Goal: Information Seeking & Learning: Learn about a topic

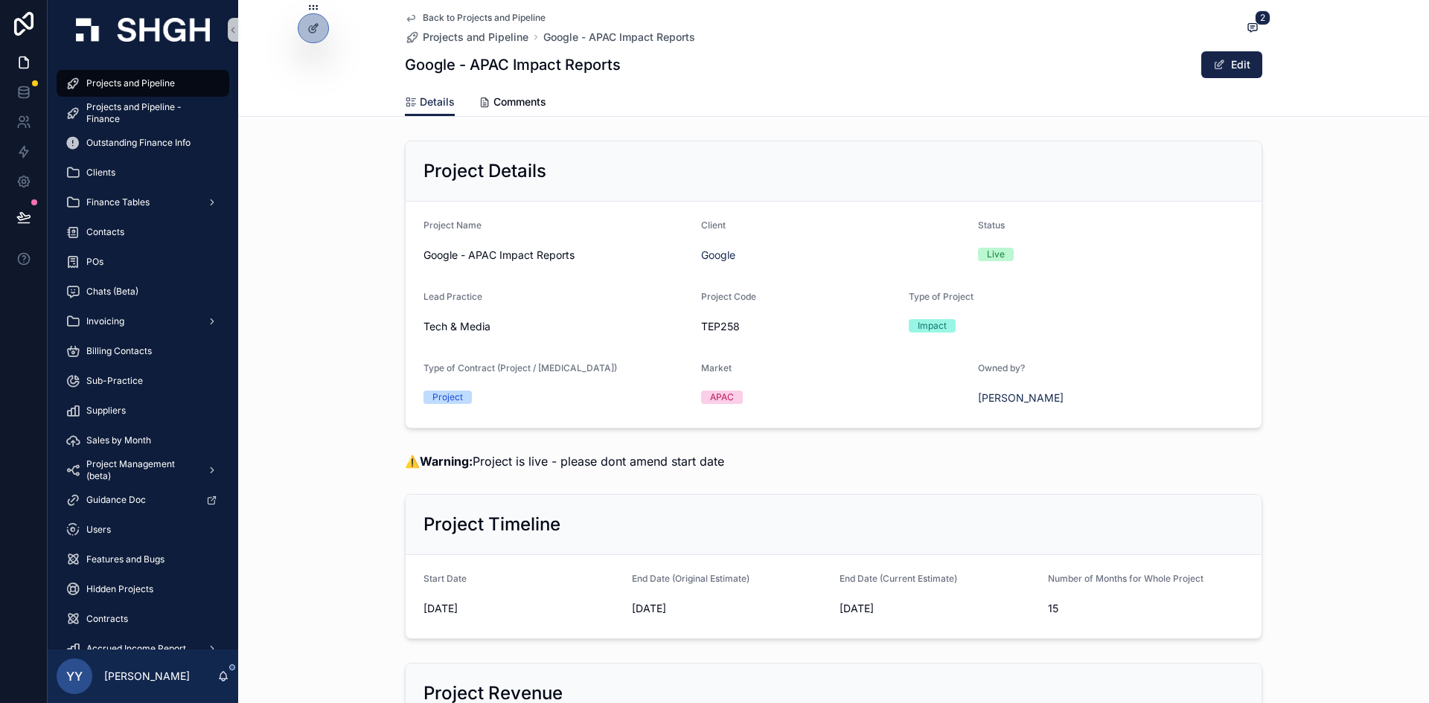
scroll to position [1070, 0]
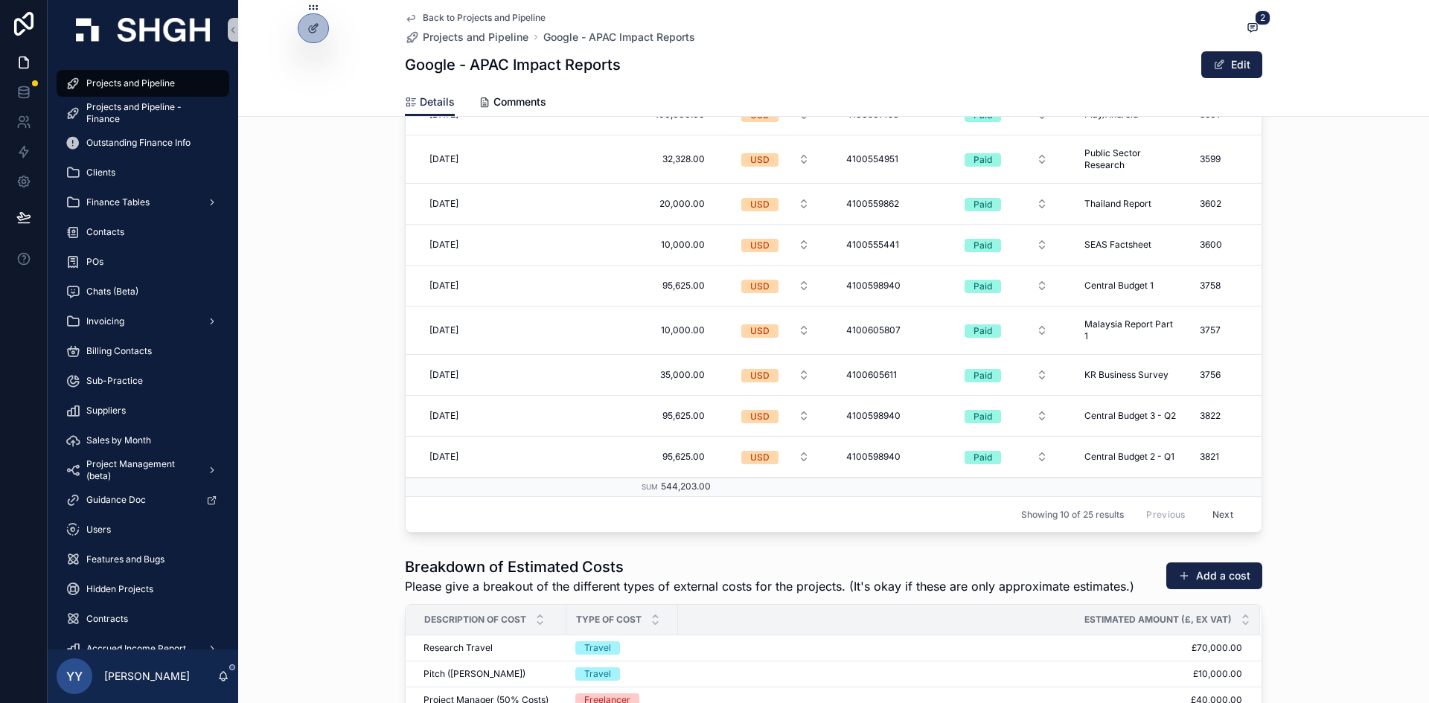
scroll to position [2010, 0]
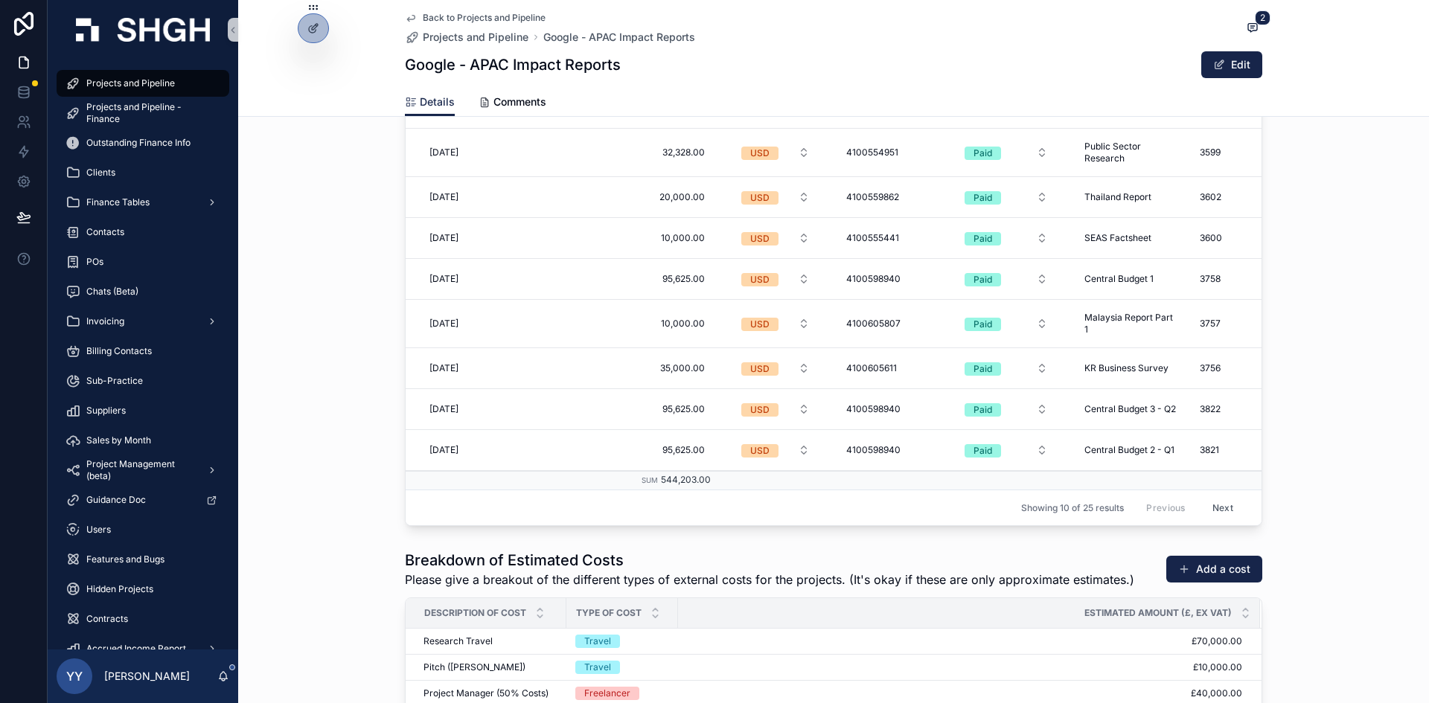
click at [1217, 499] on button "Next" at bounding box center [1223, 507] width 42 height 23
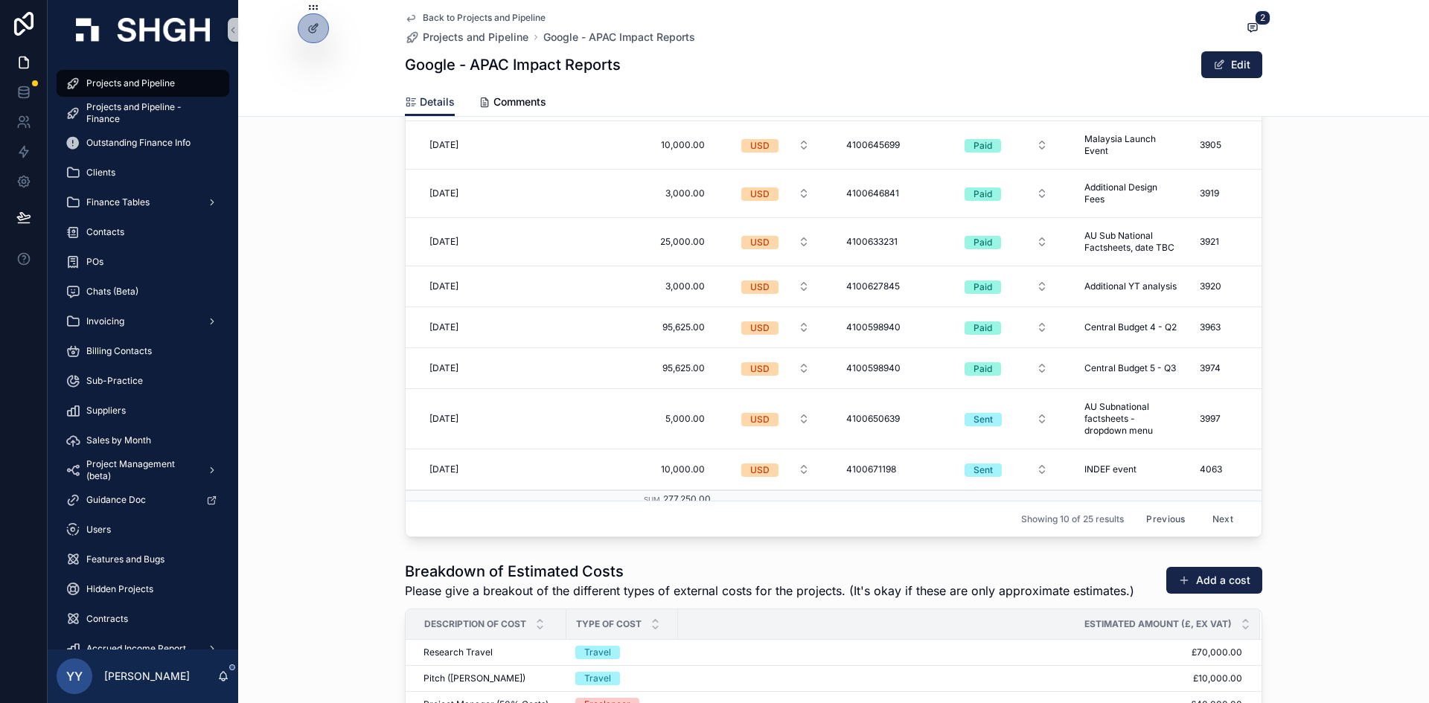
scroll to position [1935, 0]
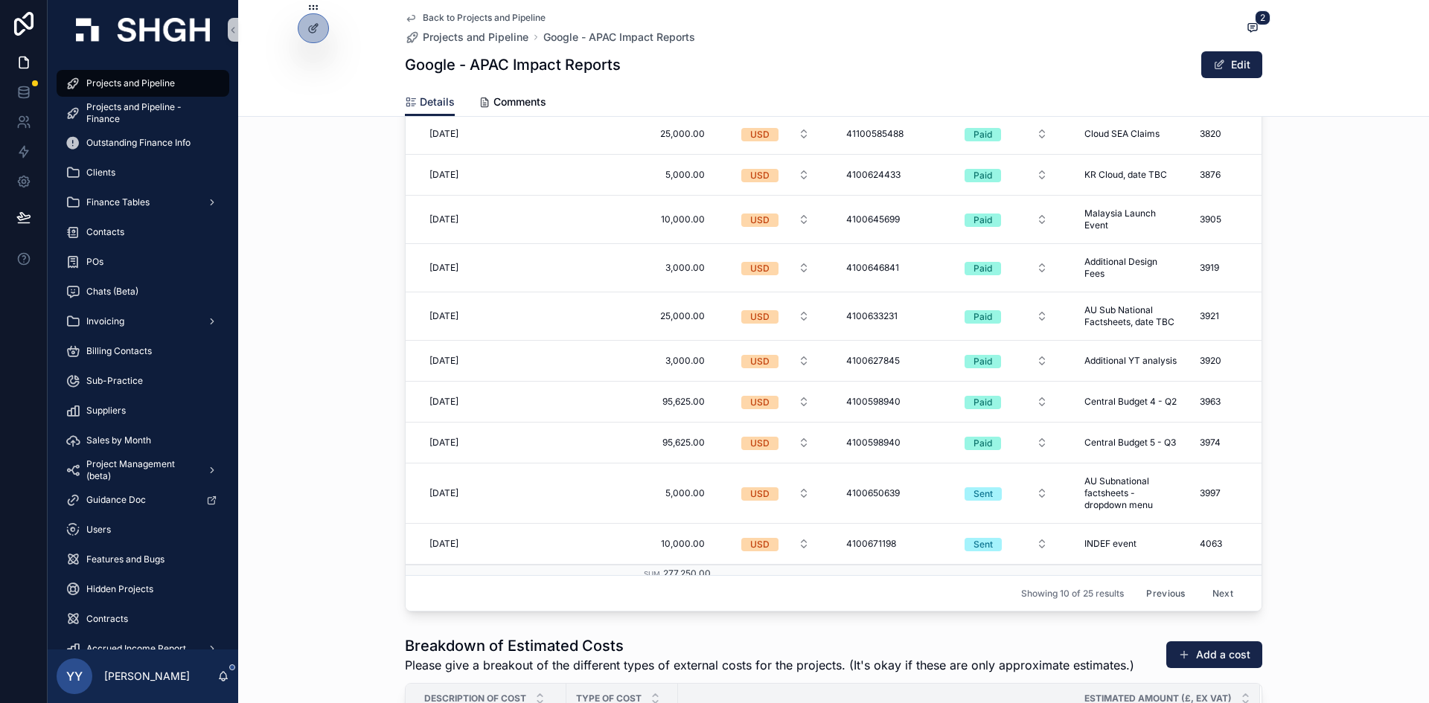
click at [1202, 582] on button "Next" at bounding box center [1223, 593] width 42 height 23
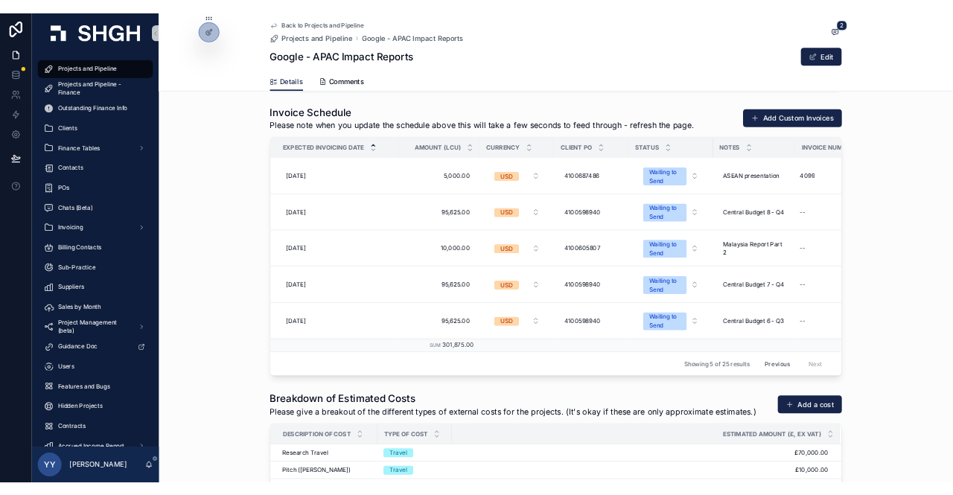
scroll to position [1861, 0]
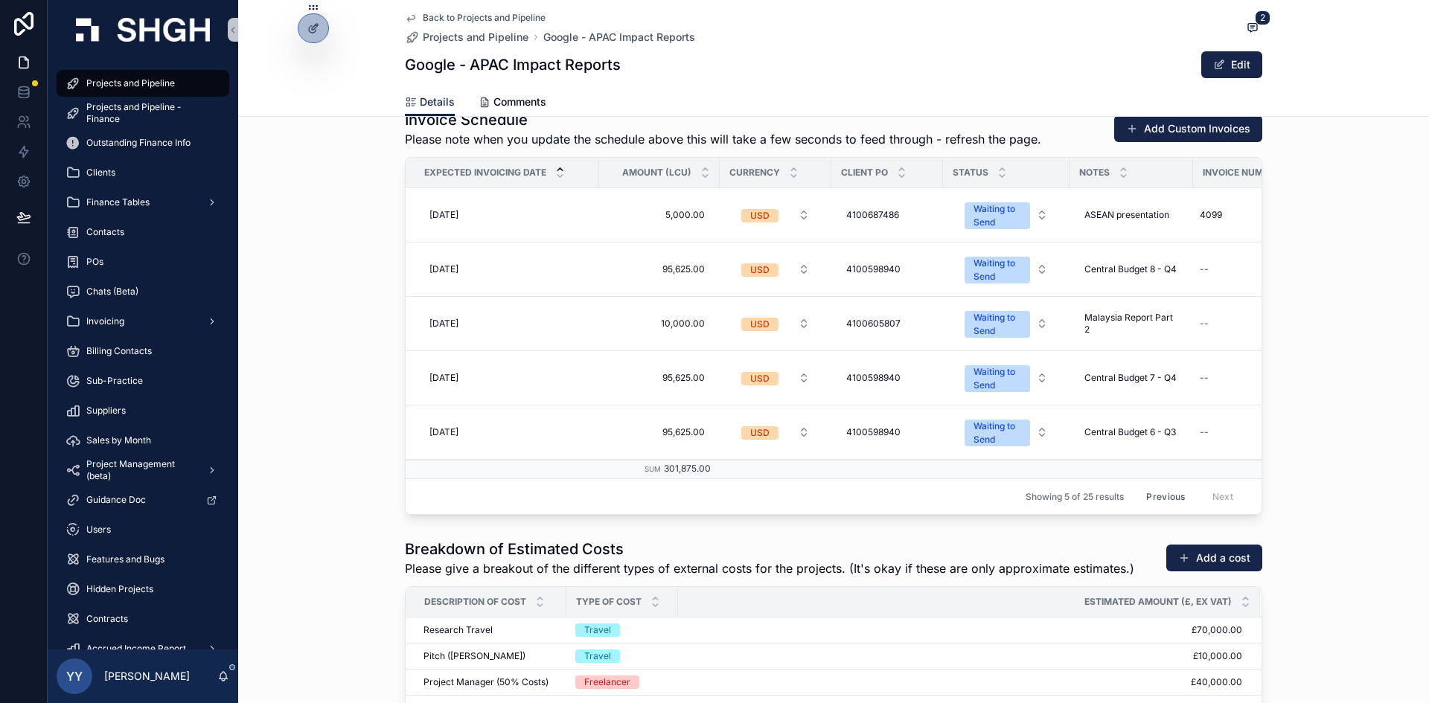
click at [354, 563] on div "Breakdown of Estimated Costs Please give a breakout of the different types of e…" at bounding box center [833, 635] width 1191 height 205
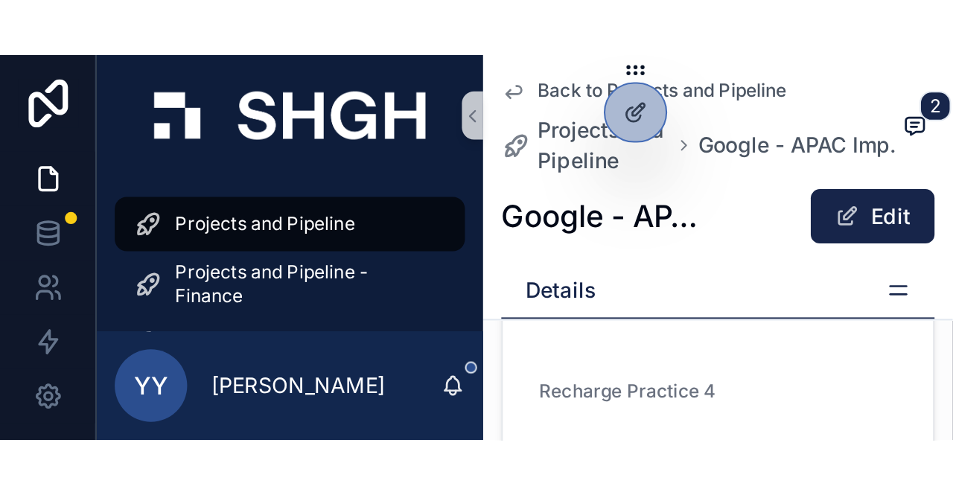
scroll to position [1905, 0]
